Goal: Use online tool/utility: Utilize a website feature to perform a specific function

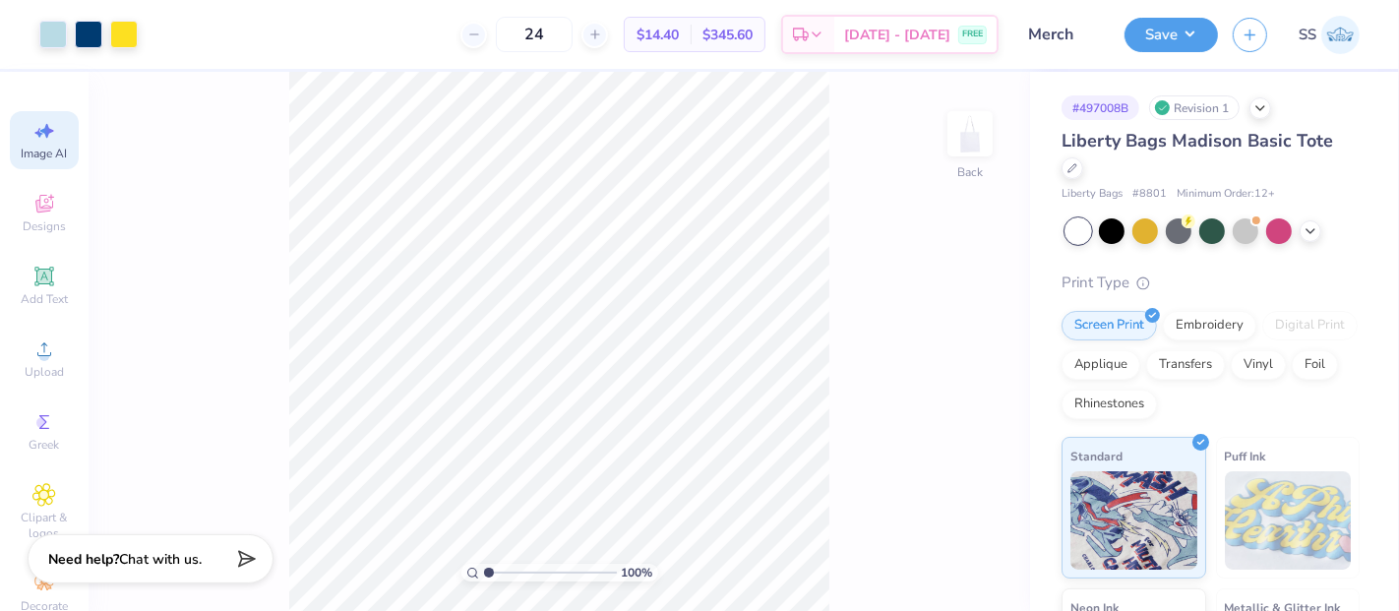
click at [32, 121] on icon at bounding box center [44, 131] width 24 height 24
select select "4"
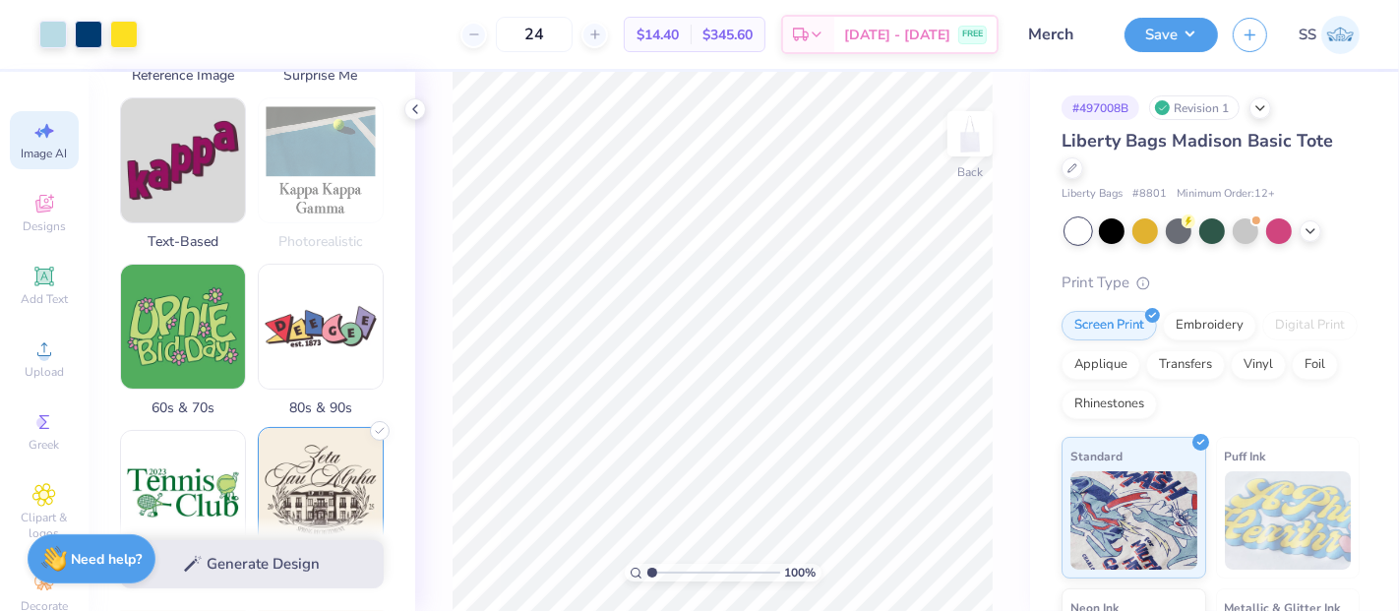
scroll to position [619, 0]
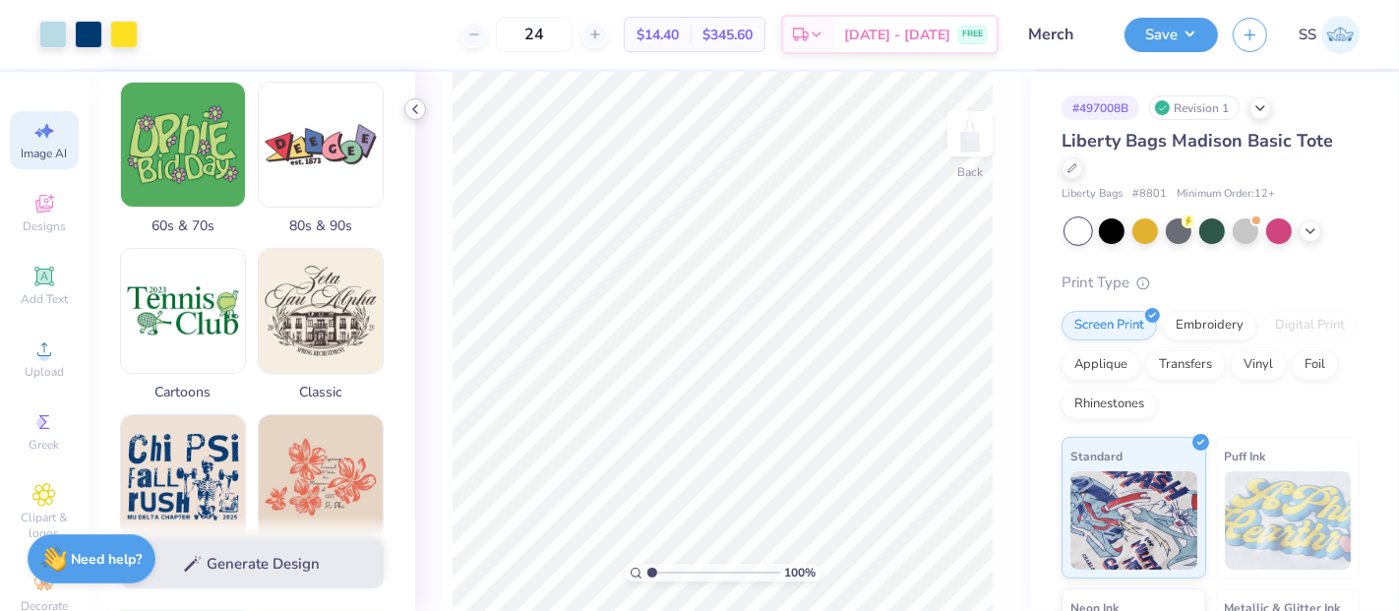
click at [418, 111] on icon at bounding box center [415, 109] width 16 height 16
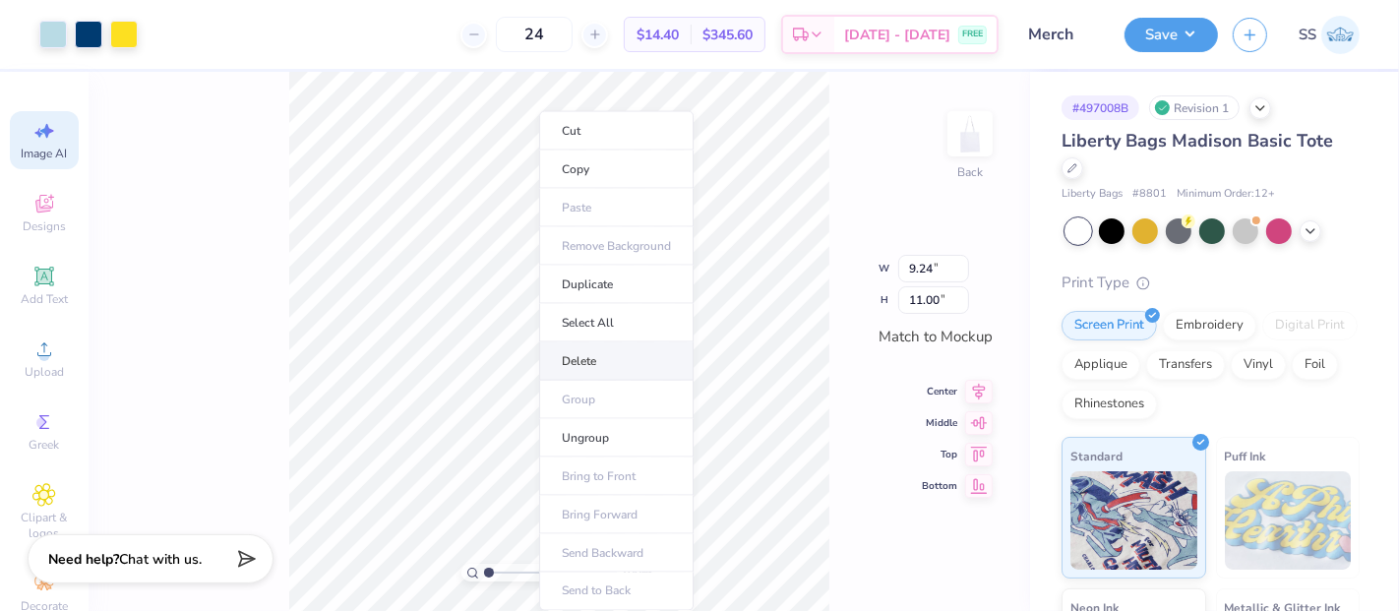
click at [615, 354] on li "Delete" at bounding box center [616, 361] width 154 height 38
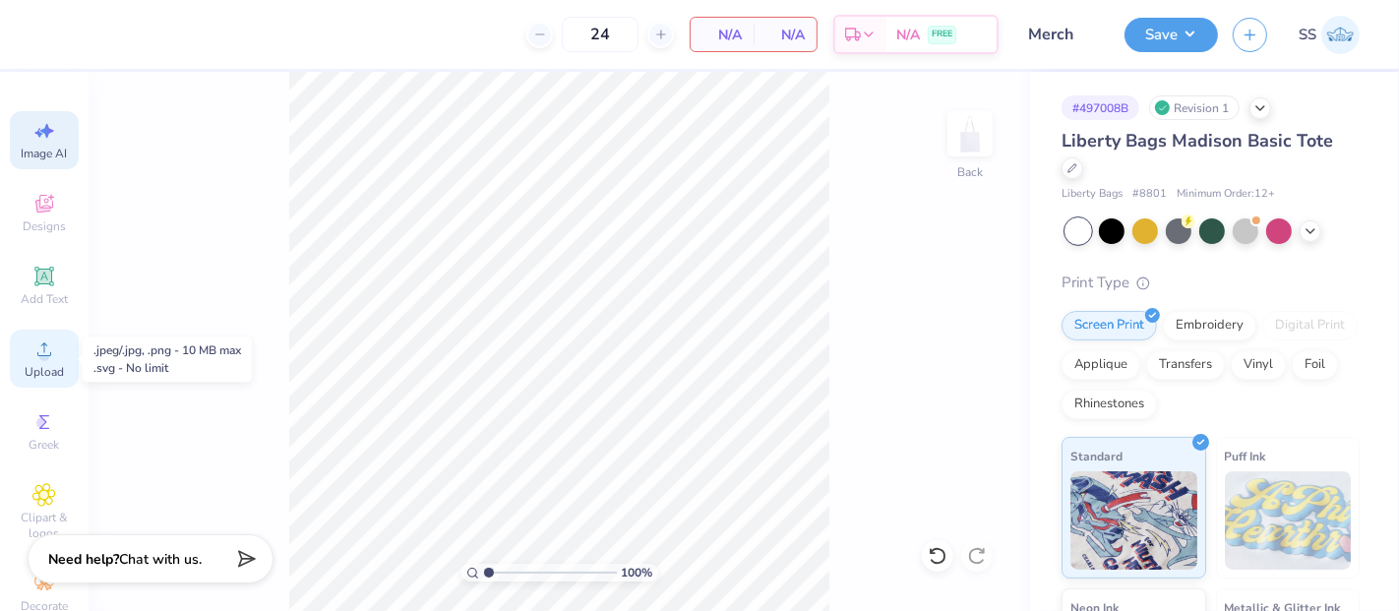
click at [38, 353] on circle at bounding box center [43, 355] width 11 height 11
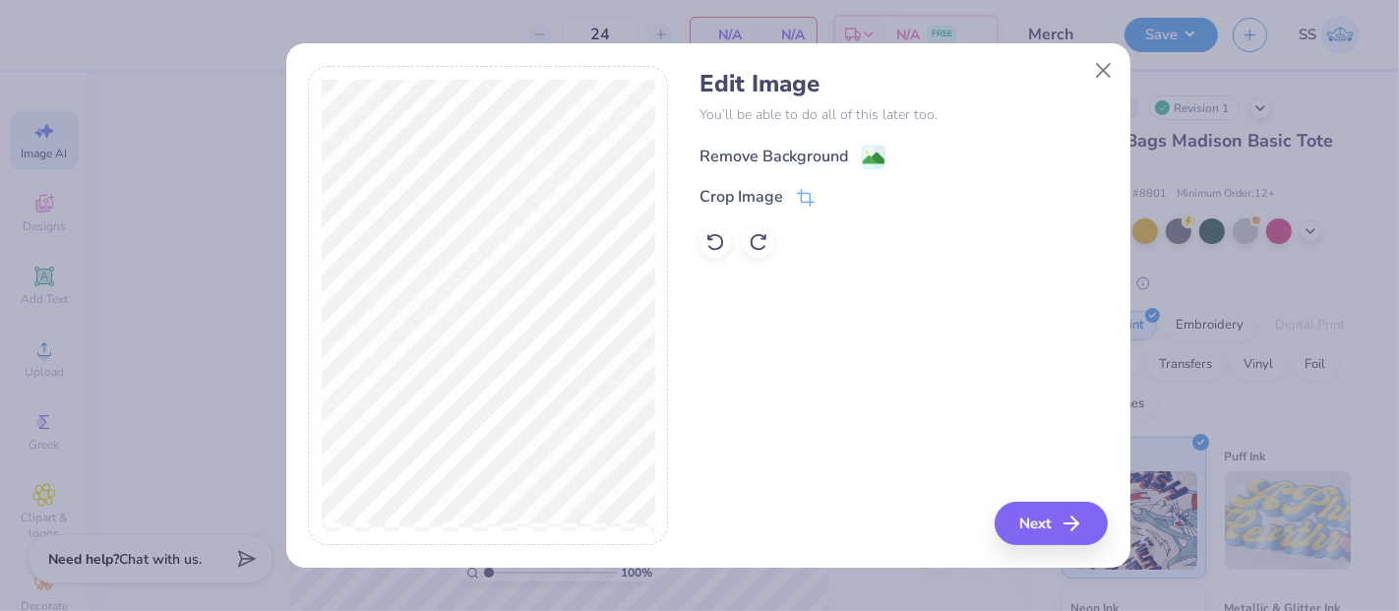
click at [876, 153] on image at bounding box center [874, 159] width 22 height 22
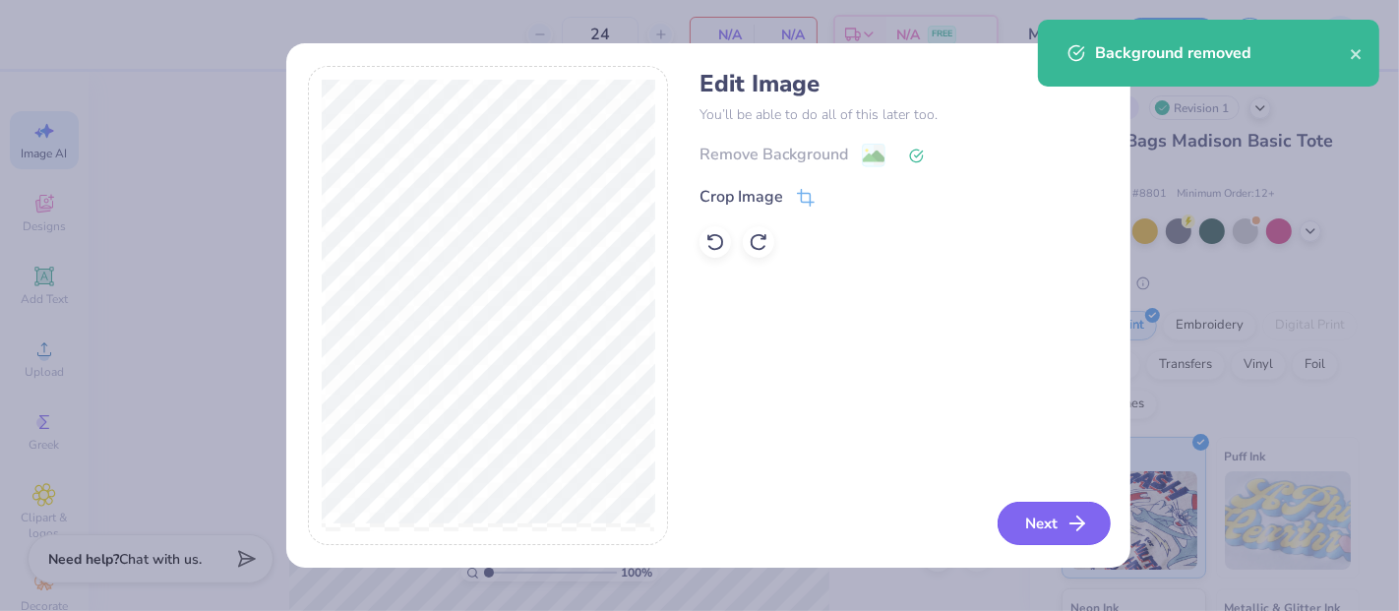
click at [1045, 516] on button "Next" at bounding box center [1054, 523] width 113 height 43
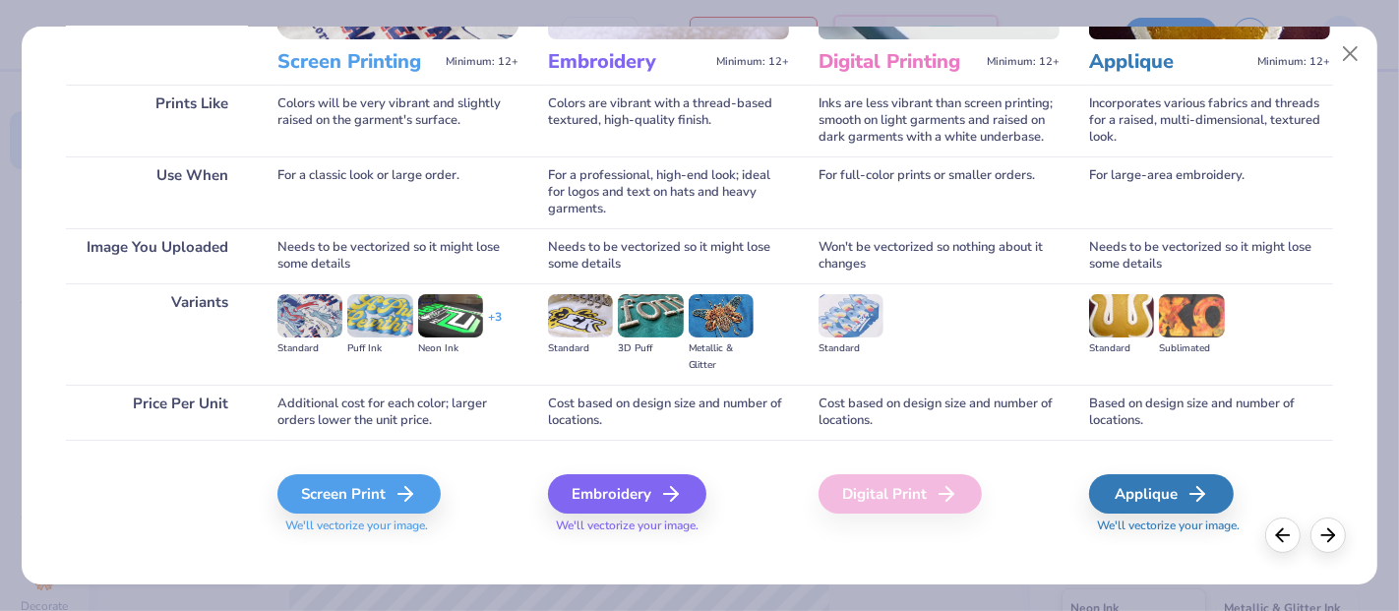
scroll to position [270, 0]
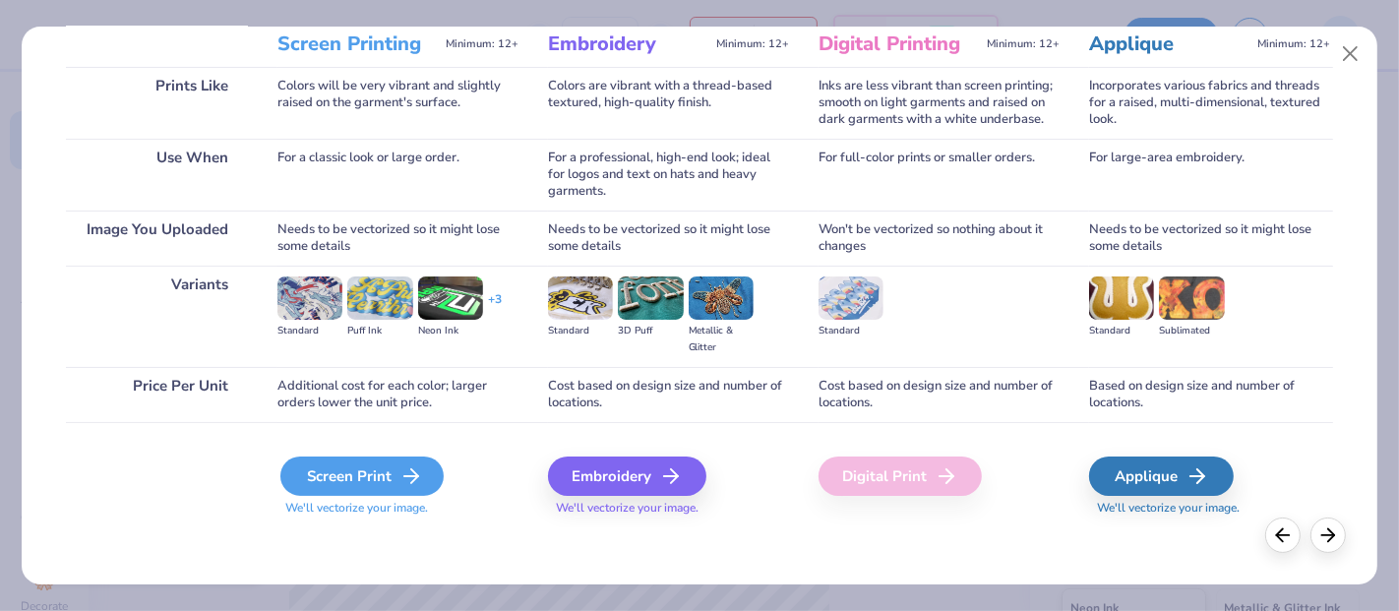
click at [335, 460] on div "Screen Print" at bounding box center [361, 476] width 163 height 39
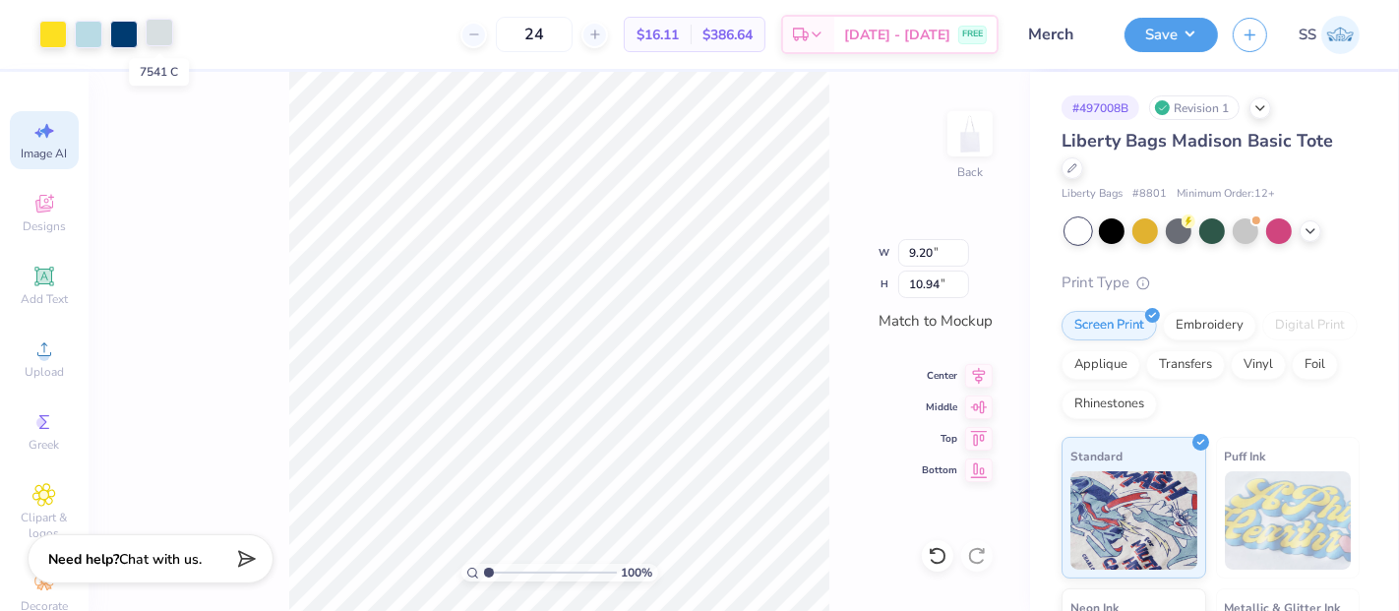
click at [148, 24] on div at bounding box center [160, 33] width 28 height 28
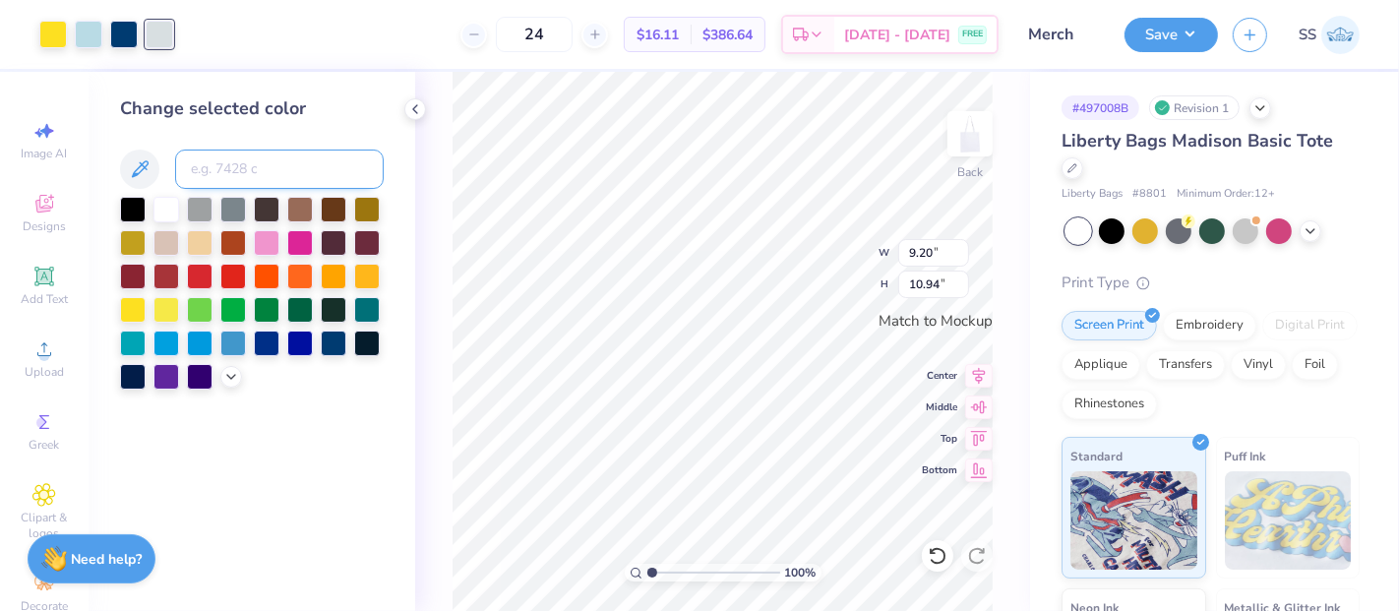
click at [312, 177] on input at bounding box center [279, 169] width 209 height 39
type input "7457"
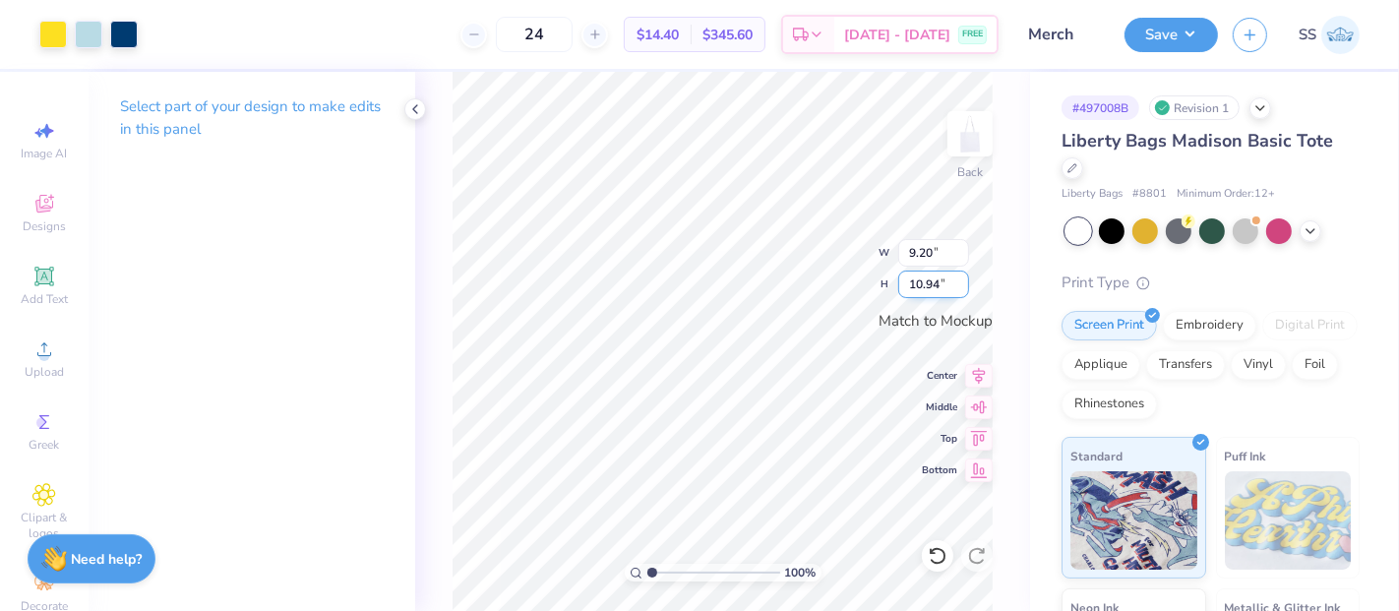
drag, startPoint x: 941, startPoint y: 291, endPoint x: 916, endPoint y: 287, distance: 24.9
click at [916, 287] on input "10.94" at bounding box center [933, 285] width 71 height 28
type input "11"
type input "9.25"
type input "11.00"
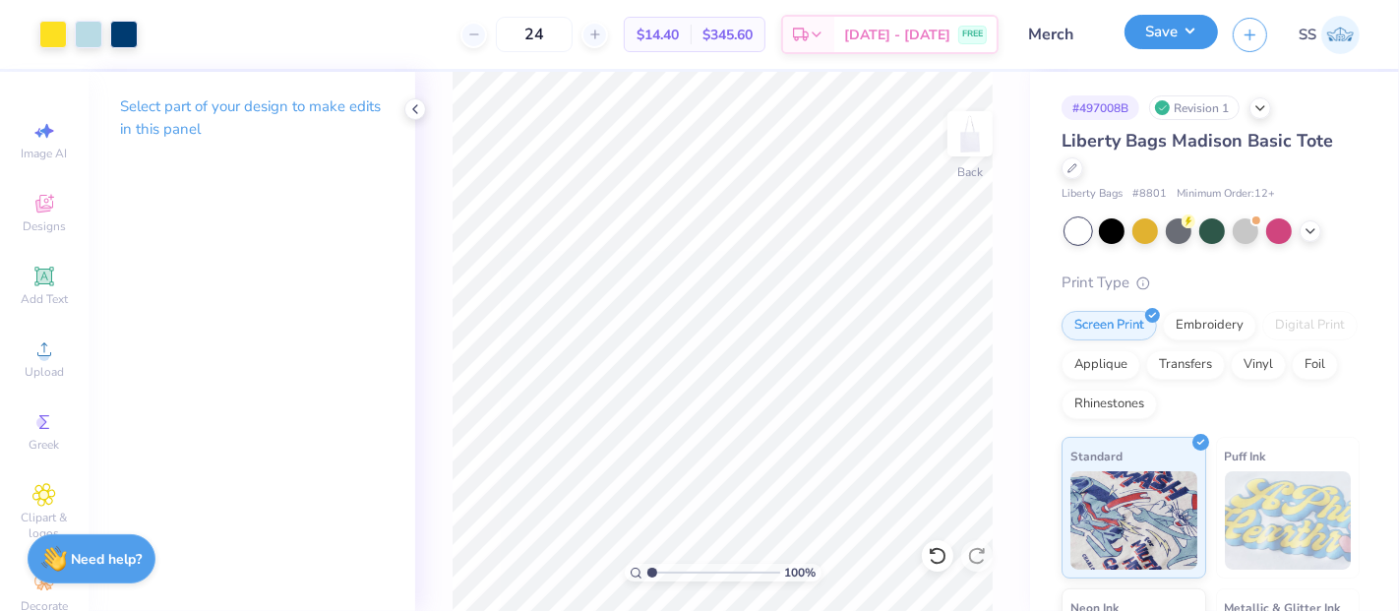
click at [1175, 40] on button "Save" at bounding box center [1171, 32] width 93 height 34
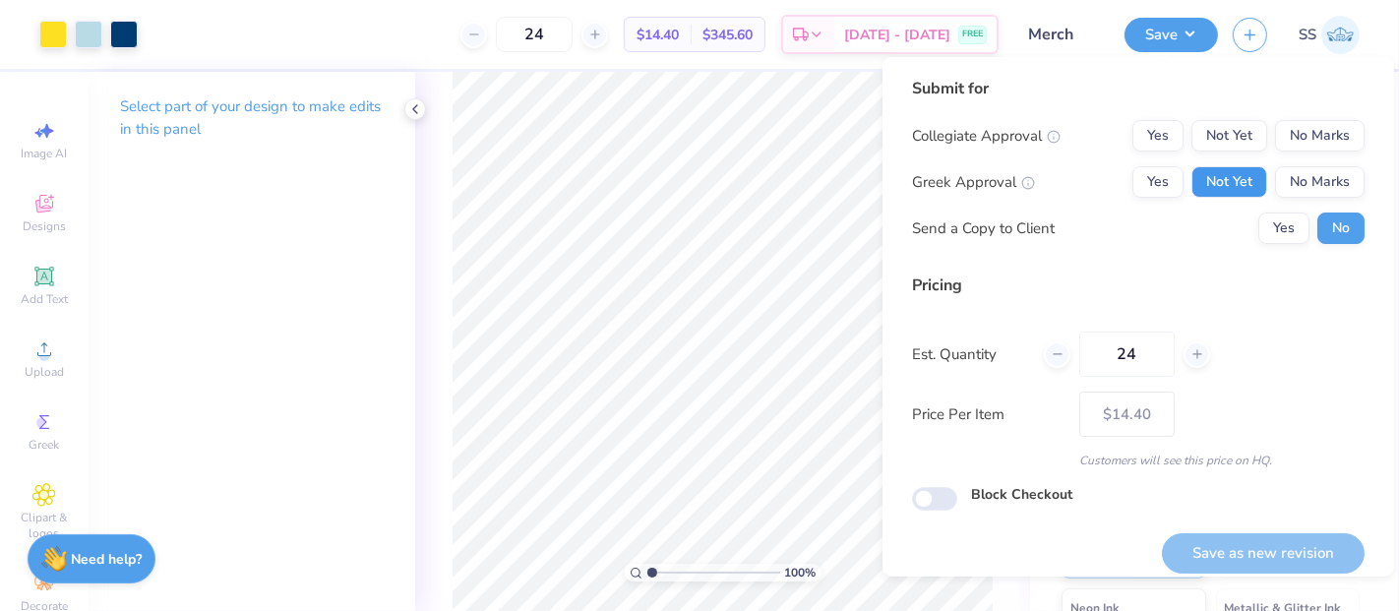
click at [1201, 176] on button "Not Yet" at bounding box center [1230, 181] width 76 height 31
click at [1307, 133] on button "No Marks" at bounding box center [1320, 135] width 90 height 31
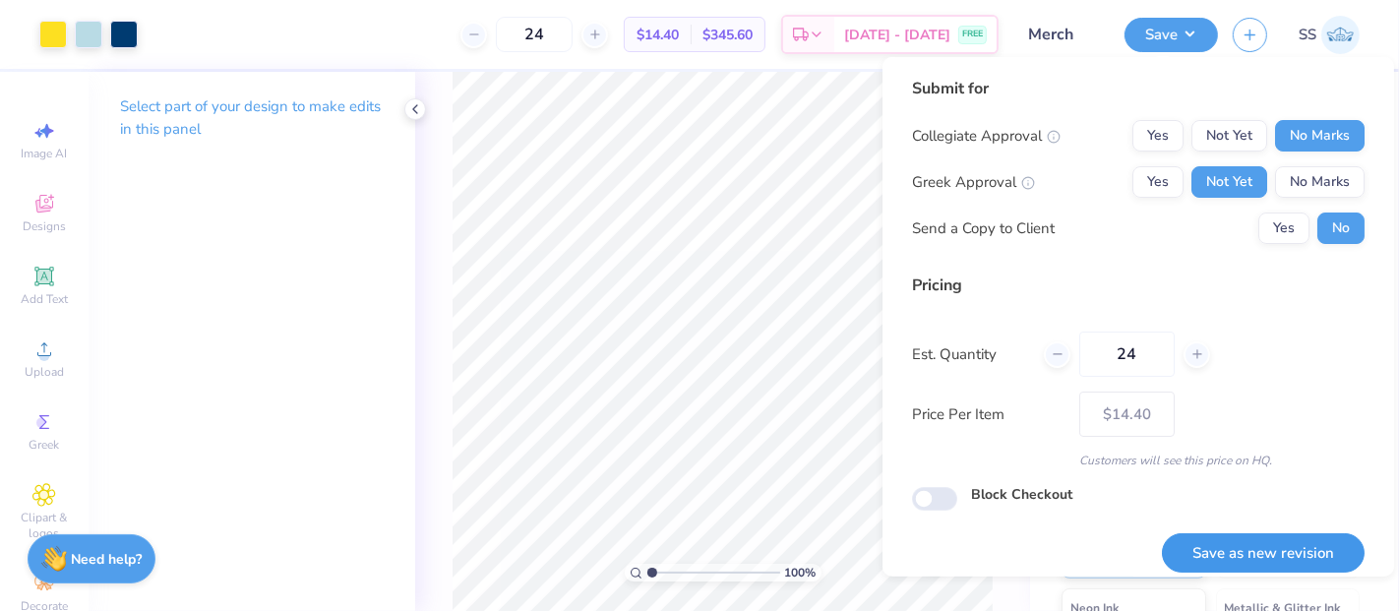
click at [1247, 547] on button "Save as new revision" at bounding box center [1263, 553] width 203 height 40
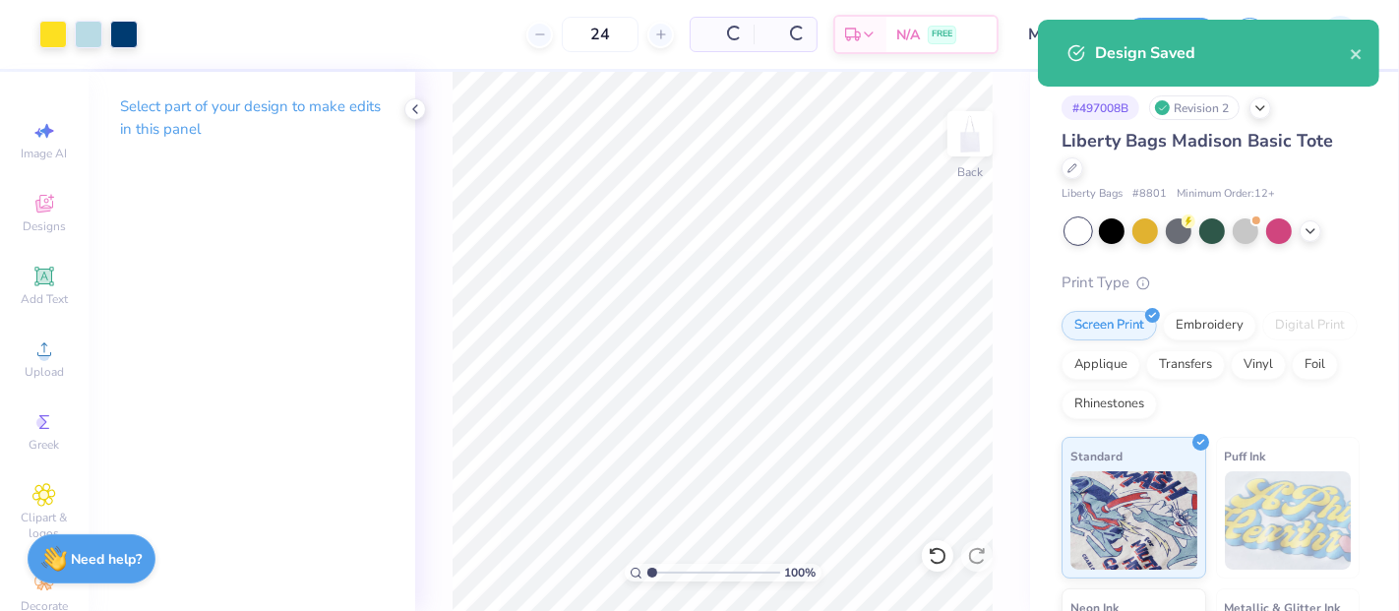
type input "– –"
